Goal: Transaction & Acquisition: Book appointment/travel/reservation

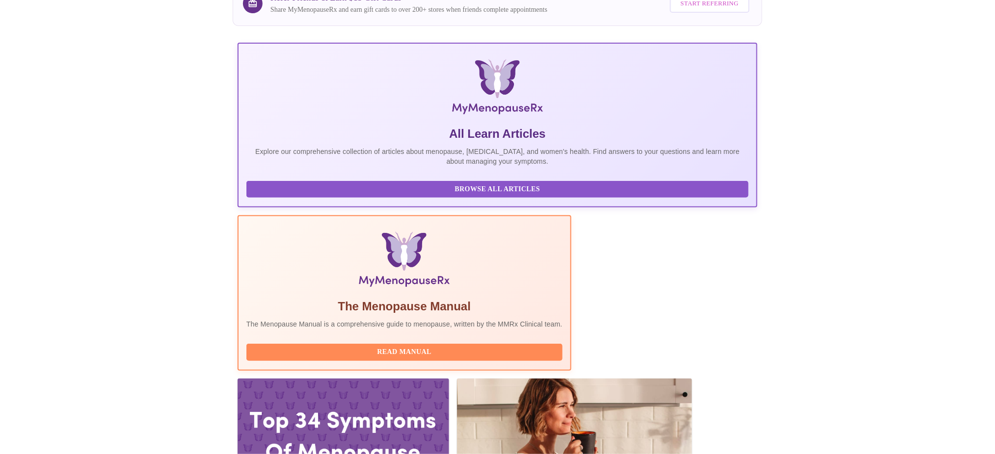
scroll to position [99, 0]
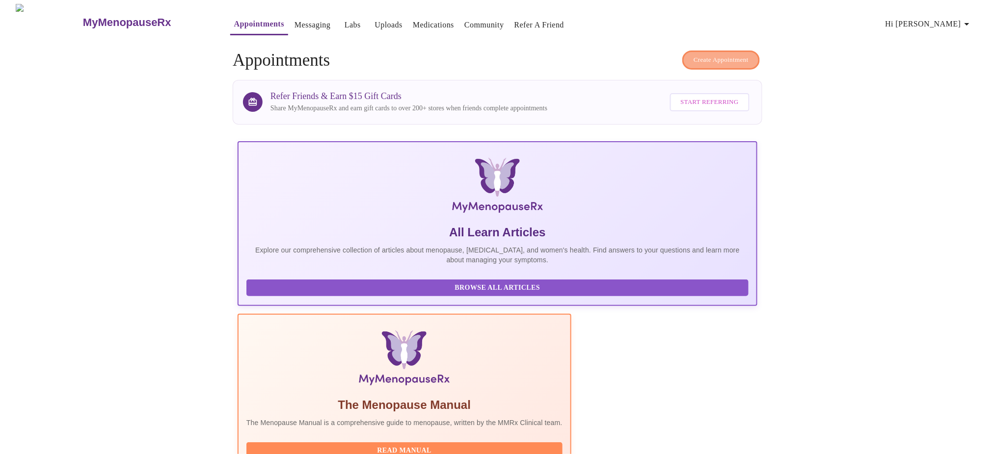
click at [720, 59] on span "Create Appointment" at bounding box center [720, 59] width 55 height 11
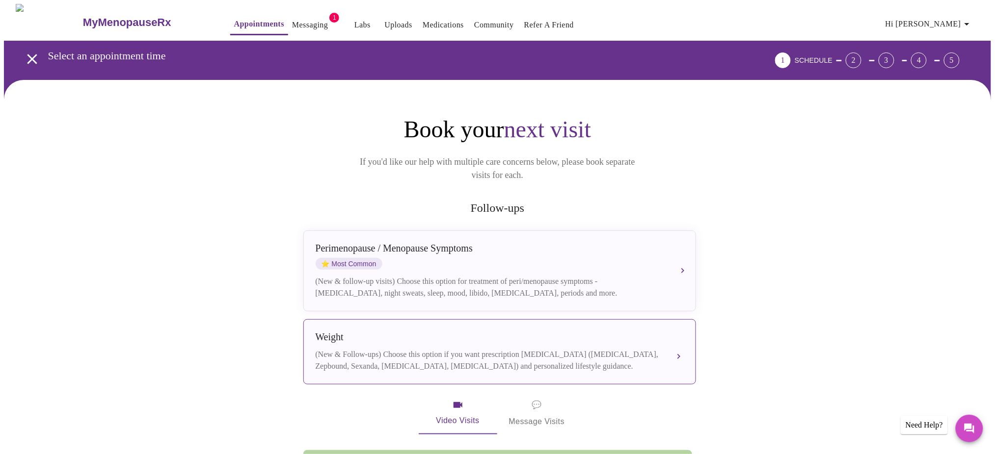
click at [379, 353] on div "(New & Follow-ups) Choose this option if you want prescription [MEDICAL_DATA] (…" at bounding box center [490, 361] width 348 height 24
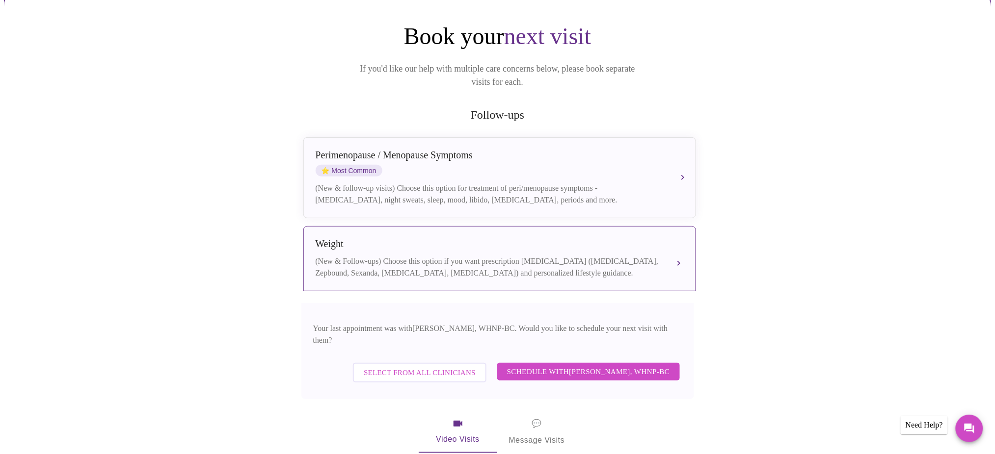
scroll to position [98, 0]
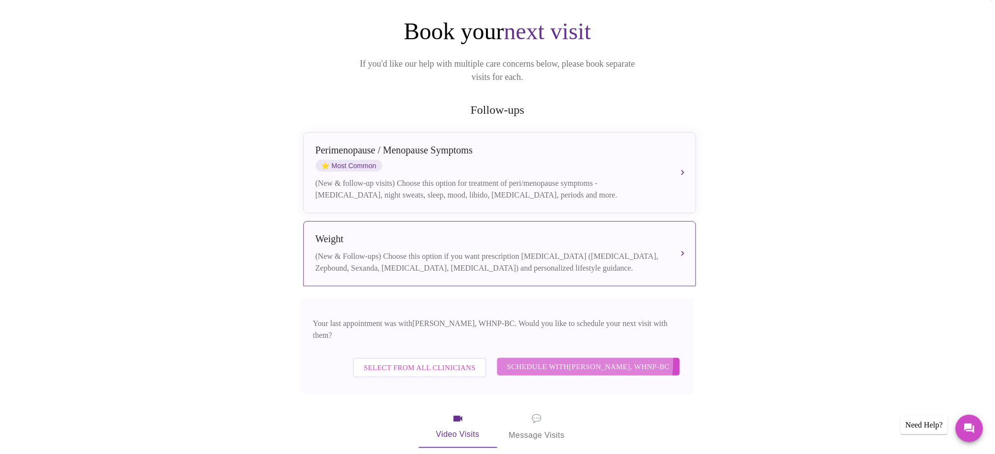
click at [564, 361] on span "Schedule with [PERSON_NAME], WHNP-BC" at bounding box center [588, 367] width 163 height 13
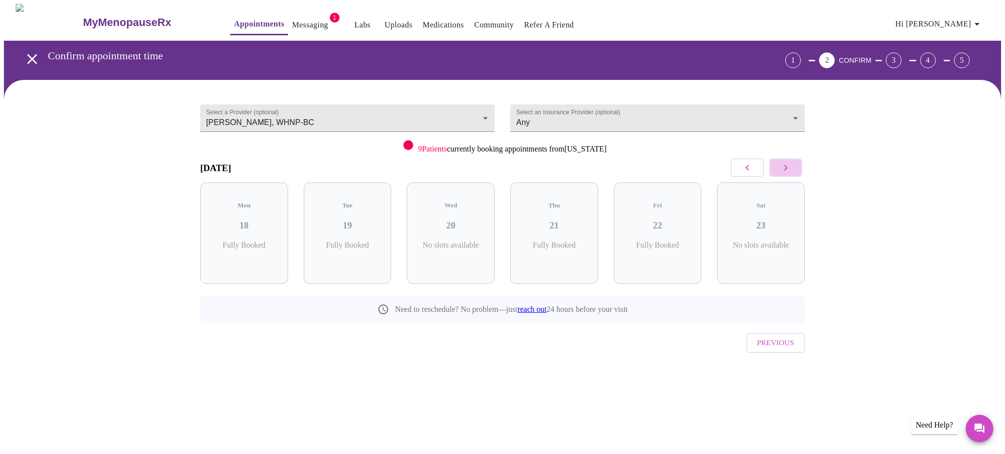
click at [789, 170] on icon "button" at bounding box center [786, 168] width 12 height 12
click at [359, 241] on p "4 Slots Left ( 12 Total)" at bounding box center [351, 250] width 36 height 19
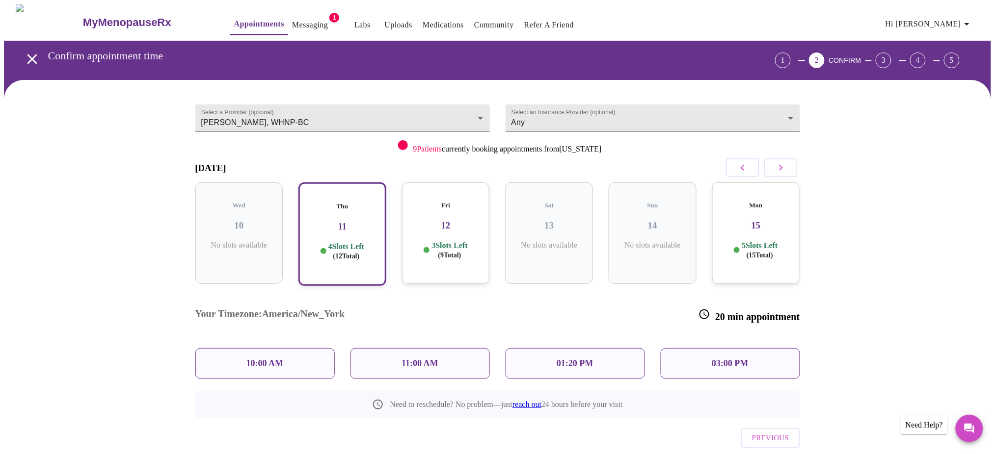
click at [413, 359] on p "11:00 AM" at bounding box center [419, 364] width 37 height 10
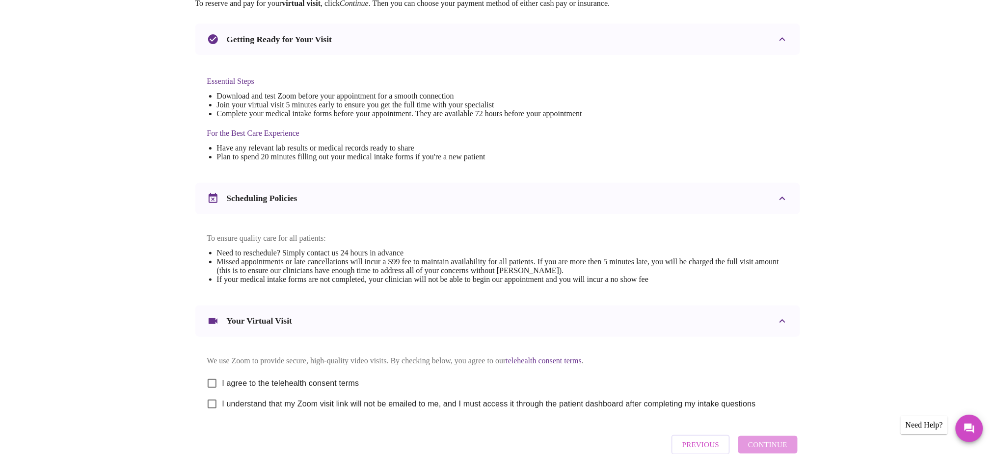
scroll to position [255, 0]
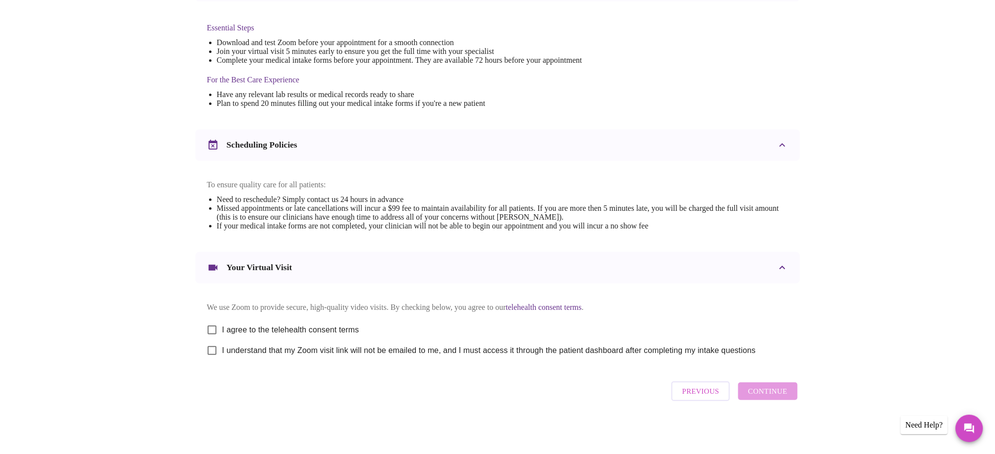
click at [322, 327] on span "I agree to the telehealth consent terms" at bounding box center [290, 330] width 137 height 12
click at [222, 327] on input "I agree to the telehealth consent terms" at bounding box center [212, 330] width 21 height 21
checkbox input "true"
click at [319, 347] on span "I understand that my Zoom visit link will not be emailed to me, and I must acce…" at bounding box center [488, 351] width 533 height 12
click at [222, 347] on input "I understand that my Zoom visit link will not be emailed to me, and I must acce…" at bounding box center [212, 351] width 21 height 21
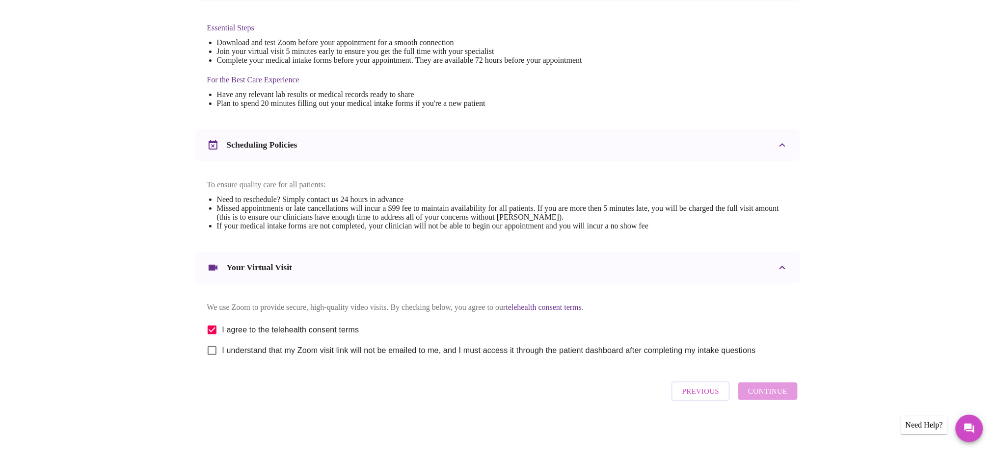
checkbox input "true"
click at [774, 398] on span "Continue" at bounding box center [767, 391] width 39 height 13
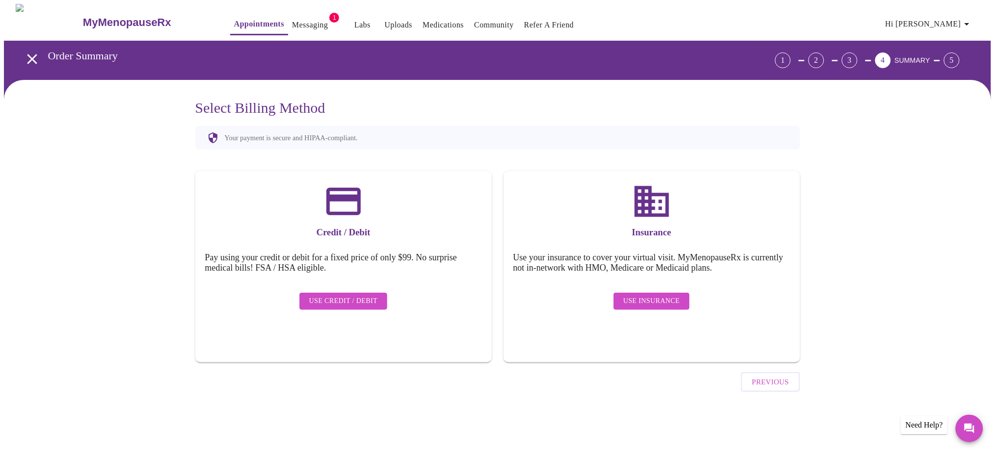
scroll to position [0, 0]
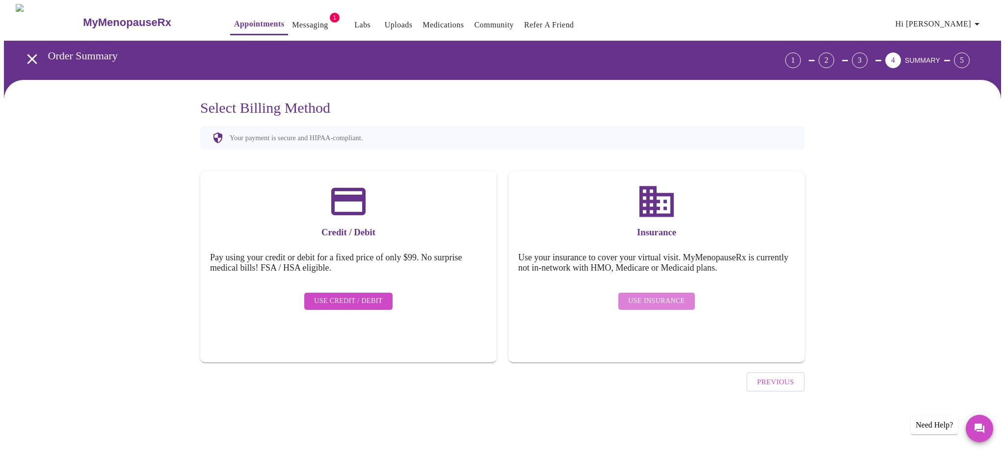
click at [667, 295] on span "Use Insurance" at bounding box center [656, 301] width 56 height 12
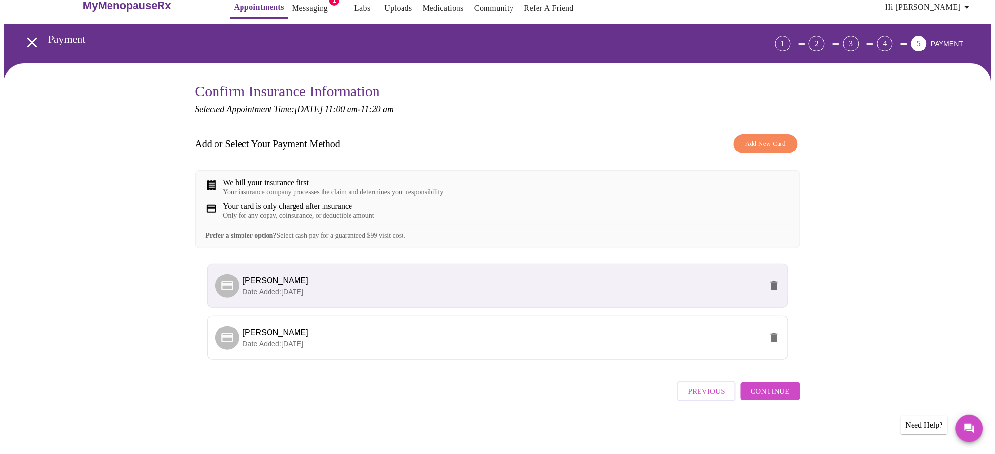
scroll to position [21, 0]
click at [778, 398] on span "Continue" at bounding box center [769, 391] width 39 height 13
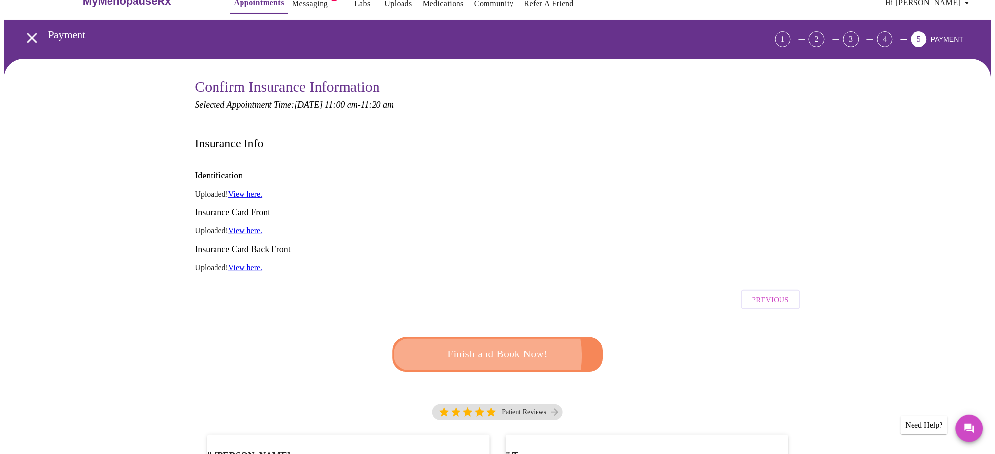
click at [482, 346] on span "Finish and Book Now!" at bounding box center [497, 355] width 190 height 19
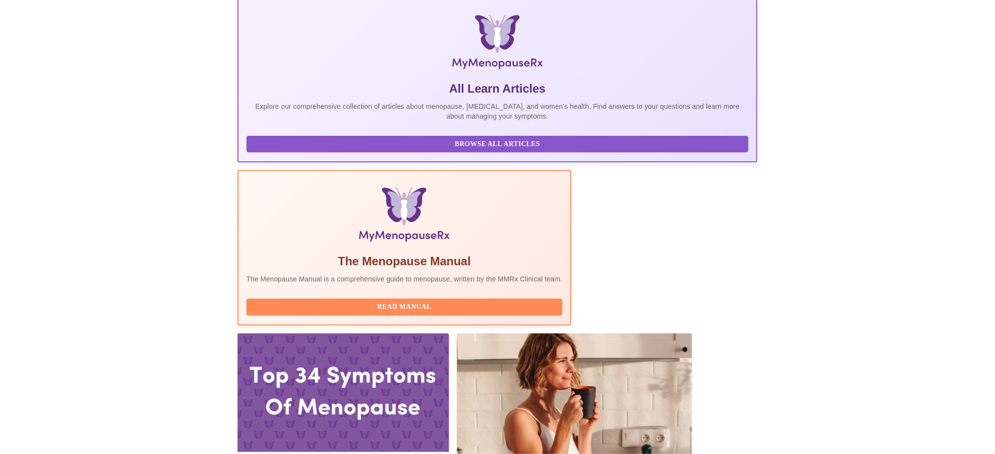
scroll to position [152, 0]
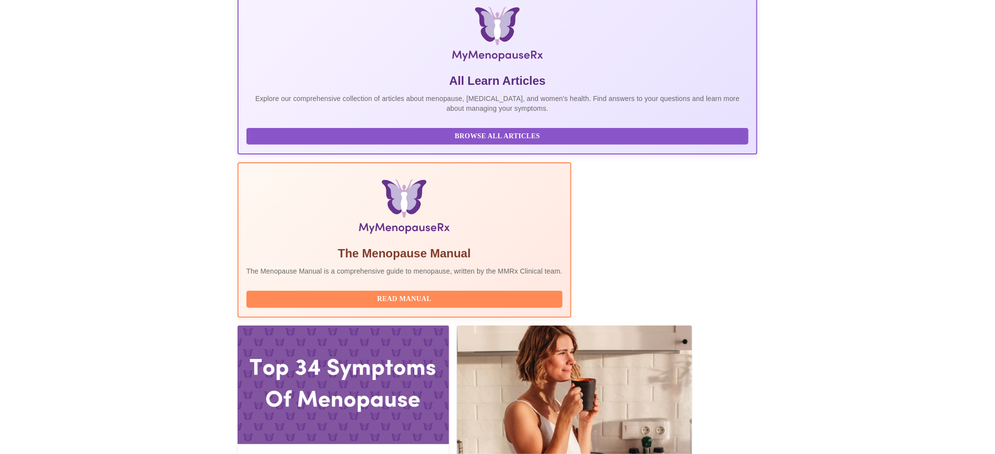
drag, startPoint x: 608, startPoint y: 234, endPoint x: 262, endPoint y: 220, distance: 346.8
copy h3 "[DATE] 11:00am - 11:20am EDT"
